Goal: Transaction & Acquisition: Book appointment/travel/reservation

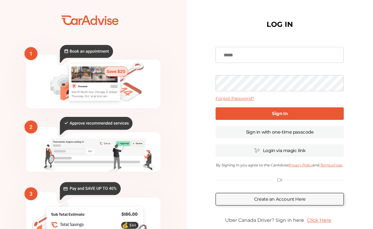
type input "**********"
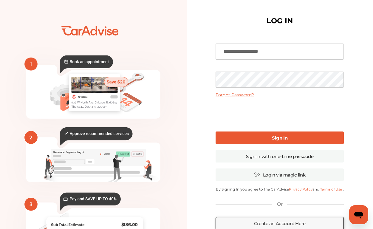
click at [258, 135] on link "Sign In" at bounding box center [280, 138] width 128 height 13
click at [246, 134] on link "Sign In" at bounding box center [280, 138] width 128 height 13
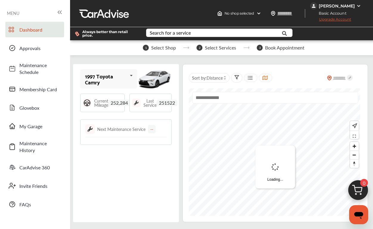
click at [128, 80] on icon at bounding box center [131, 75] width 10 height 13
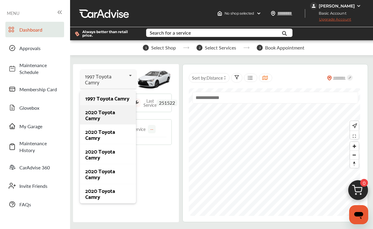
click at [118, 109] on div "2020 Toyota Camry" at bounding box center [107, 115] width 45 height 12
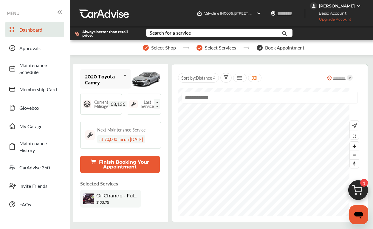
click at [142, 162] on button "Finish Booking Your Appointment" at bounding box center [120, 164] width 80 height 17
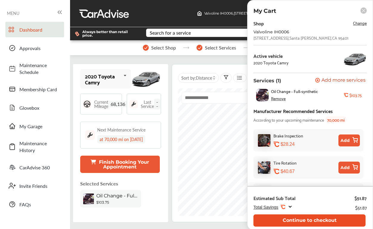
click at [324, 217] on button "Continue to checkout" at bounding box center [310, 221] width 112 height 12
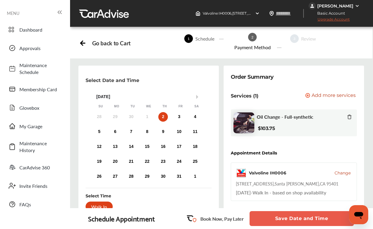
scroll to position [45, 0]
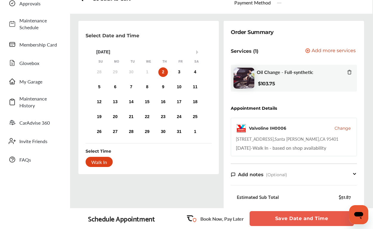
click at [106, 163] on div "Walk In" at bounding box center [99, 162] width 27 height 10
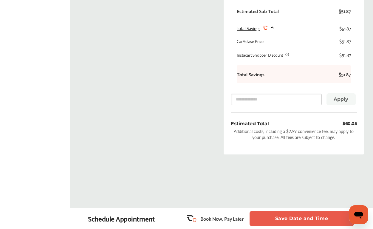
scroll to position [231, 0]
click at [315, 217] on button "Save Date and Time" at bounding box center [302, 218] width 104 height 15
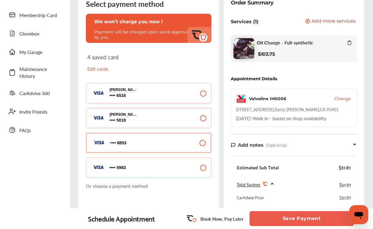
scroll to position [74, 0]
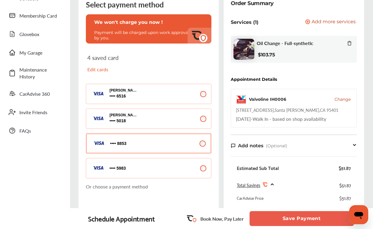
click at [185, 162] on button "5983 5983" at bounding box center [149, 168] width 126 height 20
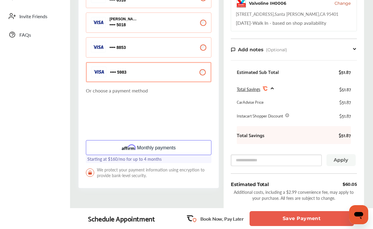
scroll to position [168, 0]
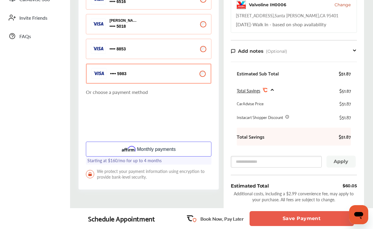
click at [174, 53] on button "8853 8853" at bounding box center [149, 49] width 126 height 20
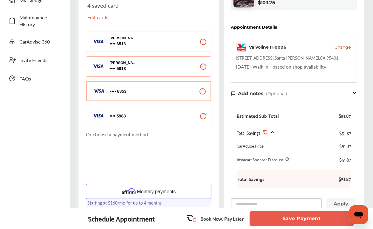
scroll to position [127, 0]
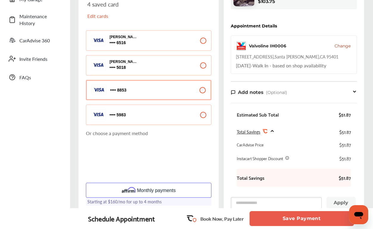
click at [321, 222] on button "Save Payment" at bounding box center [302, 218] width 104 height 15
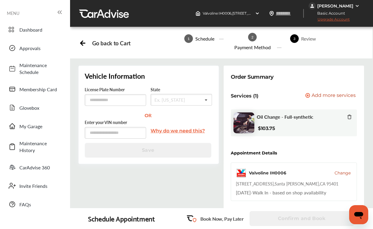
click at [166, 94] on div "State Ex. [US_STATE] [US_STATE] [US_STATE] [US_STATE] [US_STATE] [US_STATE] [US…" at bounding box center [181, 96] width 61 height 20
click at [166, 100] on div "Ex. [US_STATE]" at bounding box center [170, 100] width 31 height 4
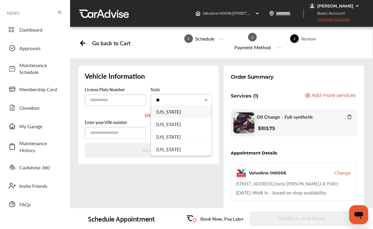
type input "**"
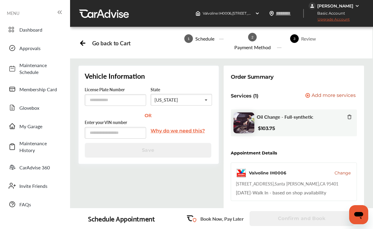
click at [185, 107] on div "Vehicle Information License Plate Number State [US_STATE] [US_STATE] [US_STATE]…" at bounding box center [148, 115] width 141 height 98
click at [178, 101] on div "[US_STATE]" at bounding box center [167, 100] width 24 height 4
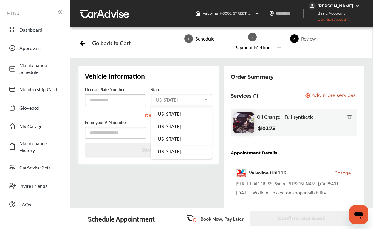
scroll to position [37, 0]
click at [176, 136] on span "[US_STATE]" at bounding box center [168, 137] width 25 height 7
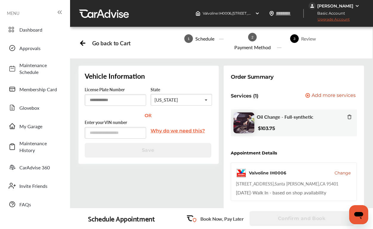
click at [117, 99] on input "text" at bounding box center [115, 100] width 61 height 12
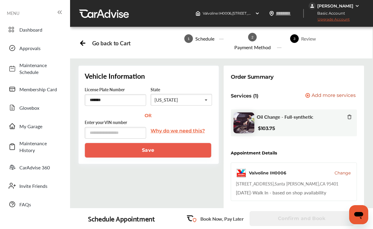
type input "*******"
click at [121, 130] on input "text" at bounding box center [115, 133] width 61 height 12
type input "**********"
click at [128, 155] on button "Save" at bounding box center [148, 150] width 127 height 15
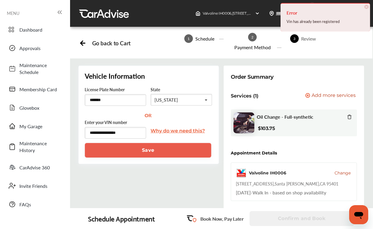
click at [367, 7] on span "×" at bounding box center [367, 7] width 4 height 4
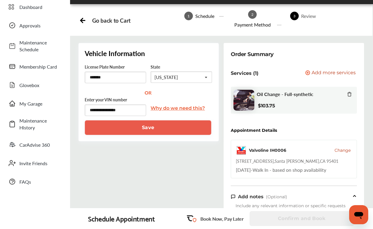
scroll to position [23, 0]
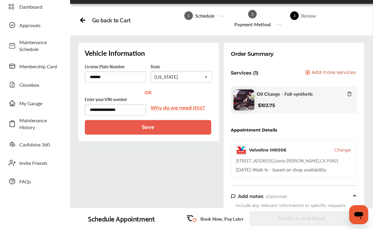
click at [171, 124] on button "Save" at bounding box center [148, 127] width 127 height 15
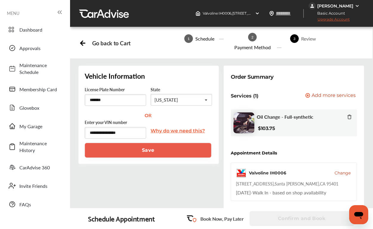
scroll to position [0, 0]
click at [29, 30] on span "Dashboard" at bounding box center [40, 29] width 42 height 7
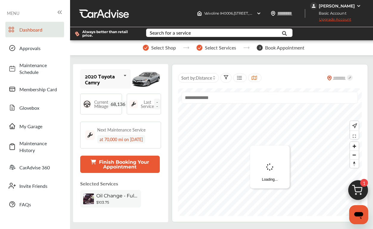
click at [113, 85] on div "2020 Toyota Camry" at bounding box center [103, 79] width 36 height 12
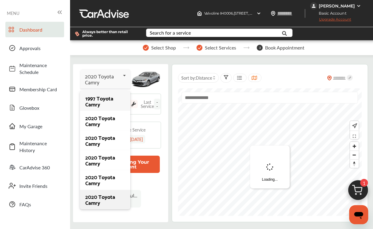
click at [99, 195] on div "2020 Toyota Camry" at bounding box center [104, 200] width 39 height 12
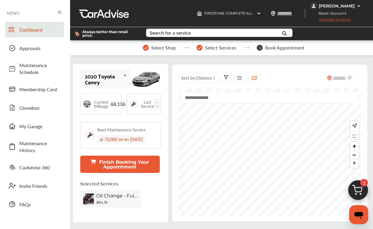
click at [129, 163] on button "Finish Booking Your Appointment" at bounding box center [120, 164] width 80 height 17
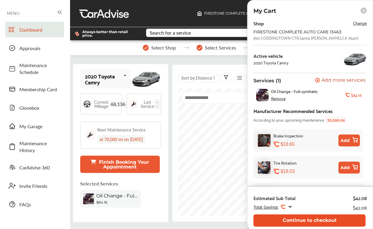
click at [313, 217] on button "Continue to checkout" at bounding box center [310, 221] width 112 height 12
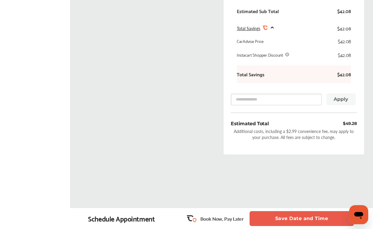
scroll to position [232, 0]
click at [324, 224] on button "Save Date and Time" at bounding box center [302, 218] width 104 height 15
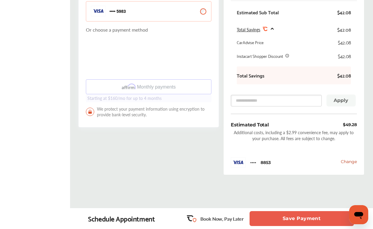
scroll to position [235, 0]
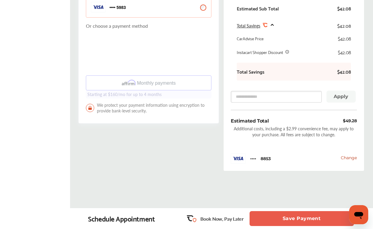
click at [326, 215] on button "Save Payment" at bounding box center [302, 218] width 104 height 15
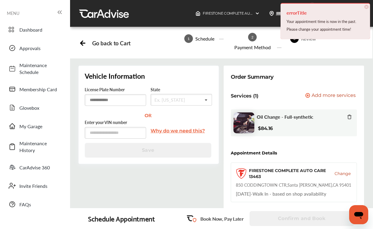
click at [120, 99] on input "text" at bounding box center [115, 100] width 61 height 12
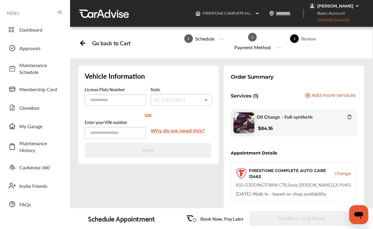
click at [82, 43] on icon at bounding box center [82, 43] width 2 height 4
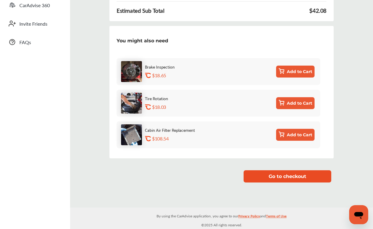
scroll to position [163, 0]
click at [280, 175] on button "Go to checkout" at bounding box center [288, 176] width 88 height 12
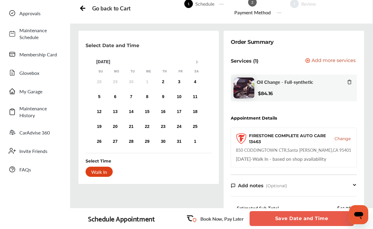
scroll to position [46, 0]
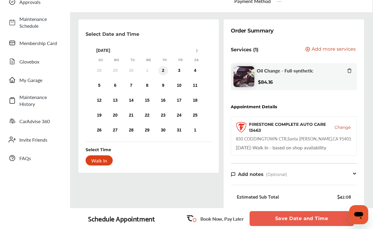
click at [161, 71] on div "2" at bounding box center [163, 71] width 10 height 10
click at [107, 162] on div "Walk In" at bounding box center [99, 160] width 27 height 10
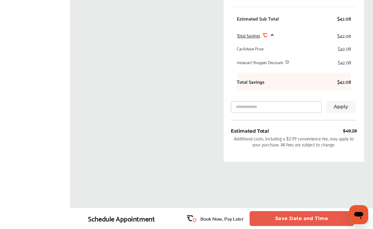
click at [314, 222] on button "Save Date and Time" at bounding box center [302, 218] width 104 height 15
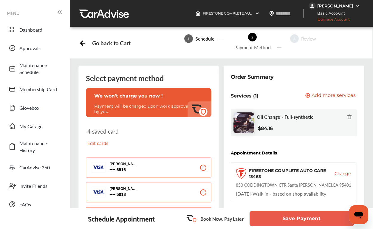
click at [87, 45] on div "Go back to Cart" at bounding box center [105, 42] width 52 height 9
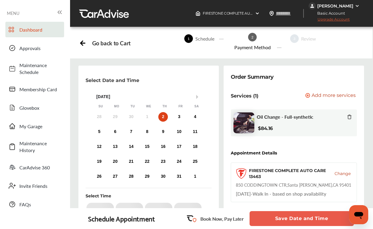
click at [39, 33] on link "Dashboard" at bounding box center [34, 30] width 59 height 16
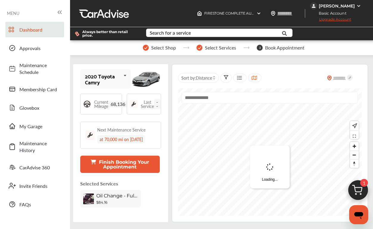
click at [114, 85] on div "2020 Toyota Camry 1997 Toyota Camry 2020 Toyota Camry 2020 Toyota Camry 2020 To…" at bounding box center [105, 78] width 51 height 19
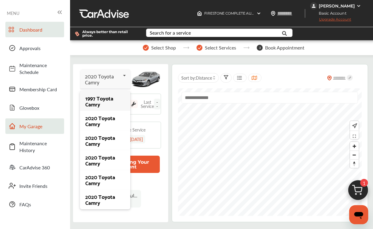
click at [41, 124] on span "My Garage" at bounding box center [40, 126] width 42 height 7
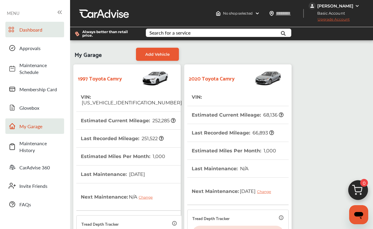
click at [33, 31] on span "Dashboard" at bounding box center [40, 29] width 42 height 7
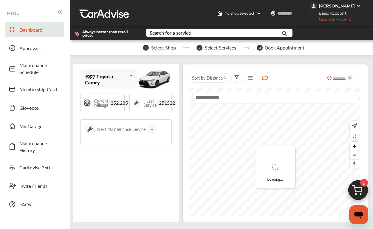
click at [116, 80] on div "1997 Toyota Camry" at bounding box center [106, 79] width 42 height 12
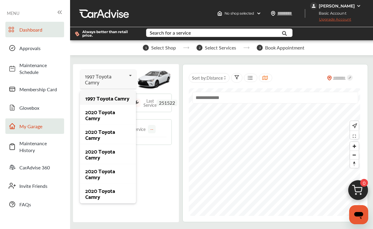
click at [32, 126] on span "My Garage" at bounding box center [40, 126] width 42 height 7
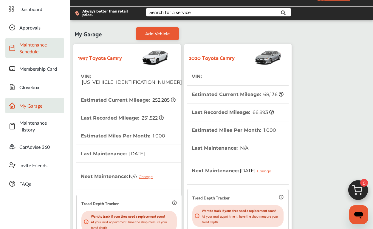
scroll to position [10, 0]
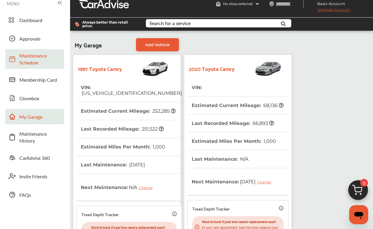
click at [36, 18] on span "Dashboard" at bounding box center [40, 20] width 42 height 7
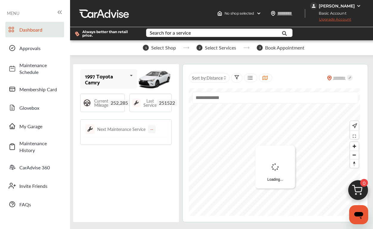
click at [126, 77] on div "1997 Toyota Camry" at bounding box center [106, 79] width 42 height 12
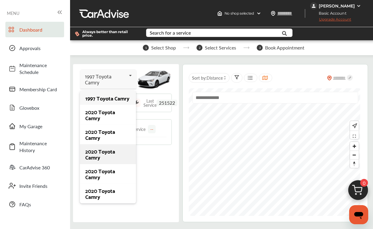
click at [117, 145] on div "2020 Toyota Camry" at bounding box center [108, 154] width 56 height 20
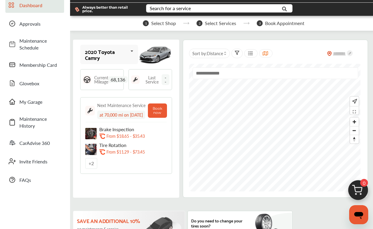
scroll to position [25, 0]
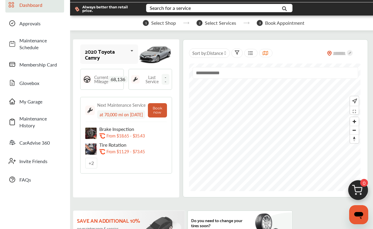
click at [167, 113] on button "Book now" at bounding box center [157, 110] width 19 height 14
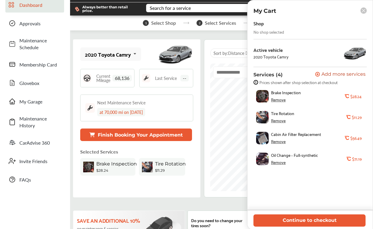
click at [282, 120] on div "Remove" at bounding box center [278, 120] width 15 height 5
click at [279, 143] on div "Remove" at bounding box center [278, 141] width 15 height 5
click at [280, 101] on div "Remove" at bounding box center [278, 99] width 15 height 5
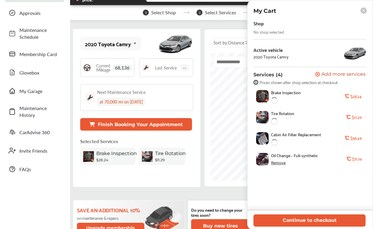
scroll to position [36, 0]
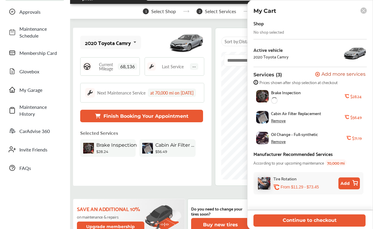
click at [359, 11] on div "My Cart" at bounding box center [310, 10] width 125 height 7
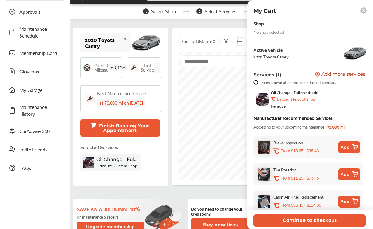
click at [363, 8] on rect at bounding box center [364, 10] width 6 height 6
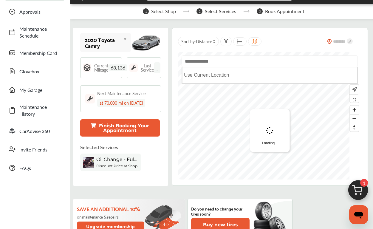
click at [201, 67] on input "text" at bounding box center [270, 61] width 176 height 12
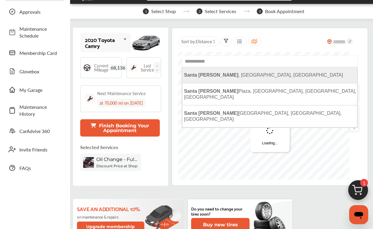
click at [216, 70] on li "[GEOGRAPHIC_DATA] , [GEOGRAPHIC_DATA], [GEOGRAPHIC_DATA]" at bounding box center [269, 75] width 175 height 16
type input "**********"
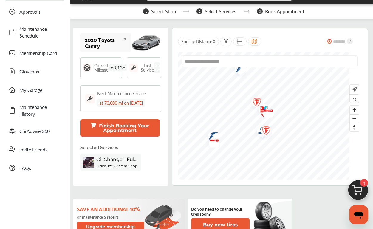
click at [262, 107] on img "Map marker" at bounding box center [255, 103] width 16 height 19
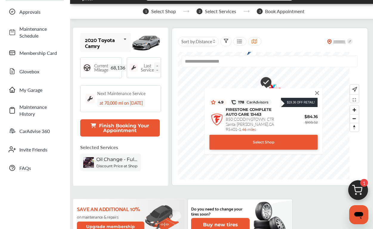
click at [318, 94] on img at bounding box center [317, 93] width 7 height 7
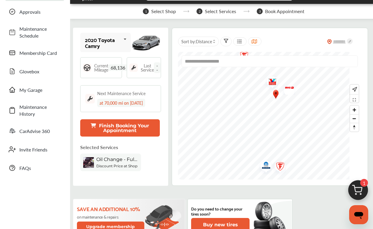
click at [272, 79] on img "Map marker" at bounding box center [271, 82] width 16 height 19
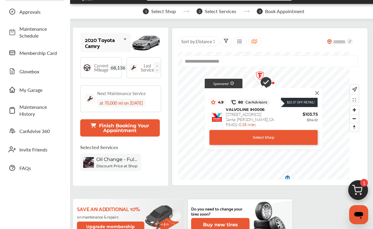
click at [270, 141] on div "Select Shop" at bounding box center [263, 137] width 108 height 15
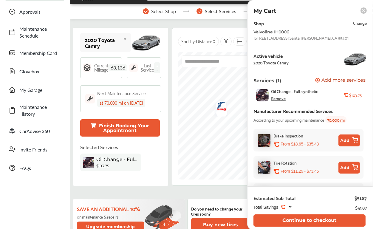
scroll to position [0, 0]
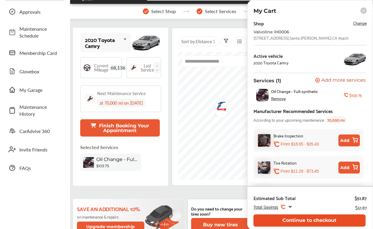
click at [307, 218] on button "Continue to checkout" at bounding box center [310, 221] width 112 height 12
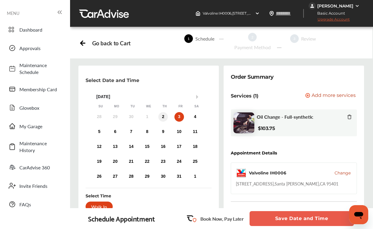
click at [161, 116] on div "2" at bounding box center [163, 117] width 10 height 10
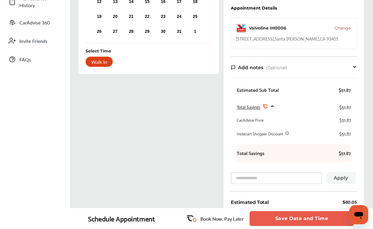
scroll to position [191, 0]
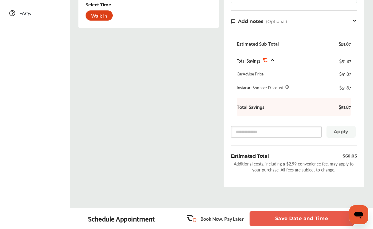
click at [323, 216] on button "Save Date and Time" at bounding box center [302, 218] width 104 height 15
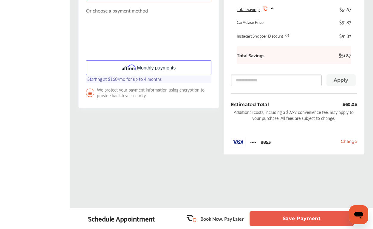
scroll to position [250, 0]
click at [315, 214] on button "Save Payment" at bounding box center [302, 218] width 104 height 15
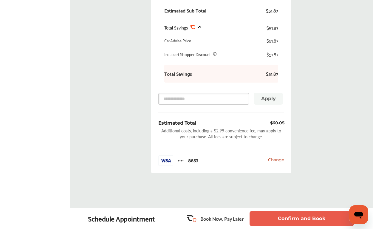
scroll to position [277, 0]
click at [324, 217] on button "Confirm and Book" at bounding box center [302, 218] width 104 height 15
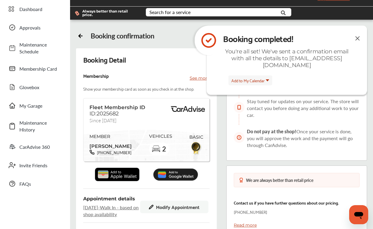
scroll to position [23, 0]
